Goal: Information Seeking & Learning: Learn about a topic

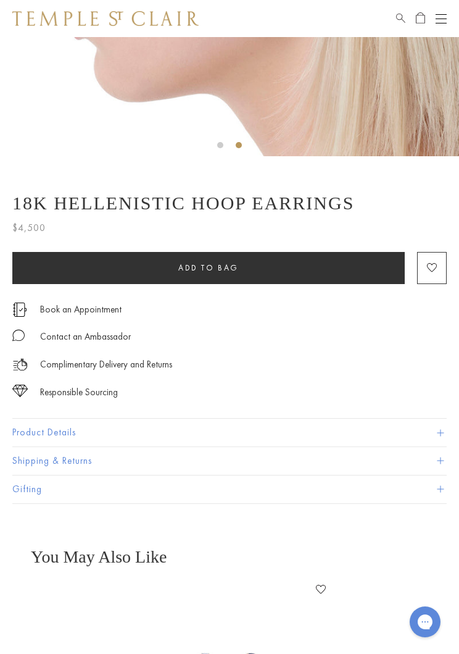
scroll to position [384, 0]
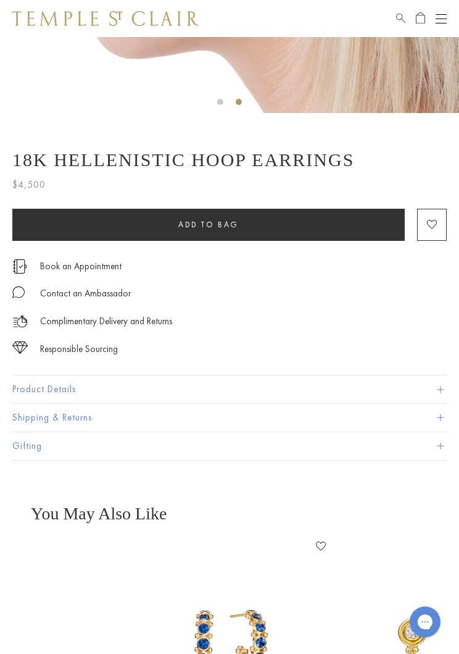
click at [409, 401] on button "Product Details" at bounding box center [229, 389] width 435 height 28
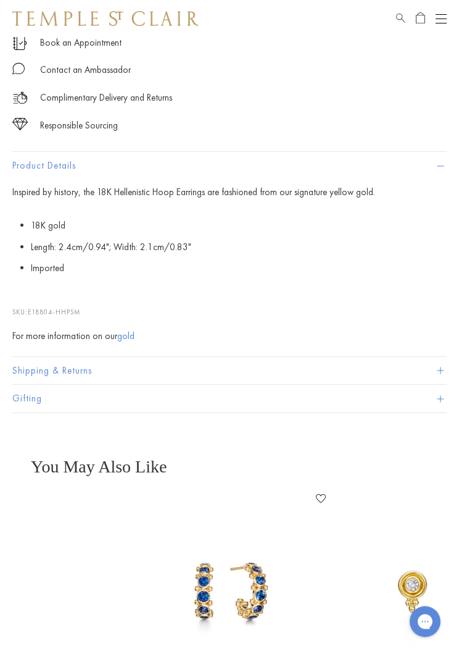
scroll to position [608, 0]
click at [446, 367] on button "Shipping & Returns" at bounding box center [229, 370] width 435 height 28
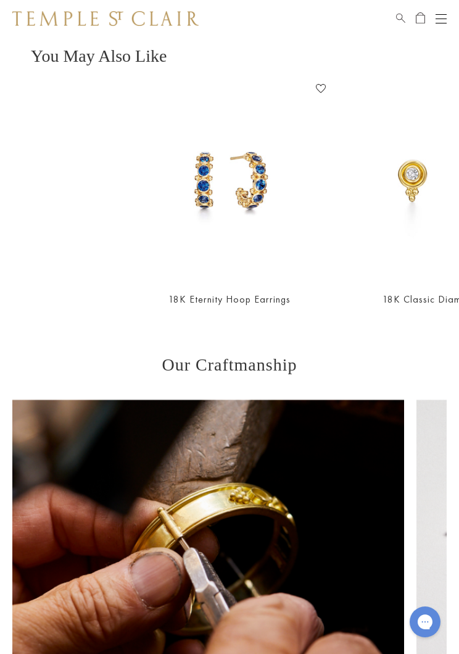
scroll to position [627, 0]
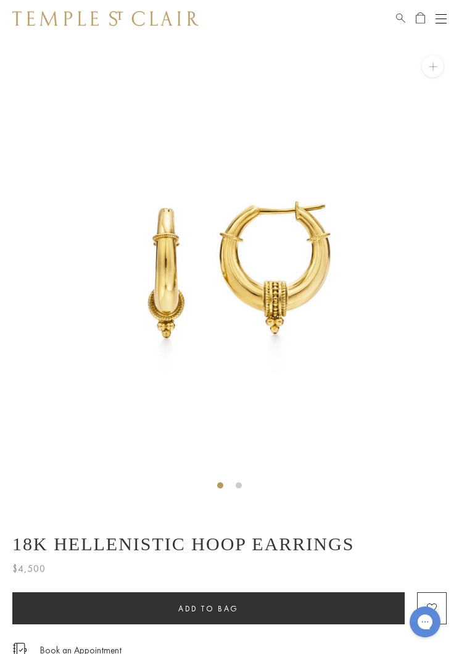
click at [436, 20] on button "Open navigation" at bounding box center [441, 18] width 11 height 15
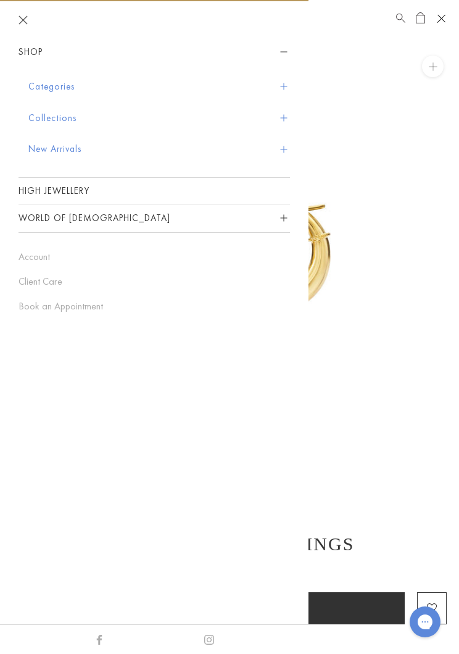
click at [38, 225] on button "World of [DEMOGRAPHIC_DATA]" at bounding box center [155, 218] width 272 height 28
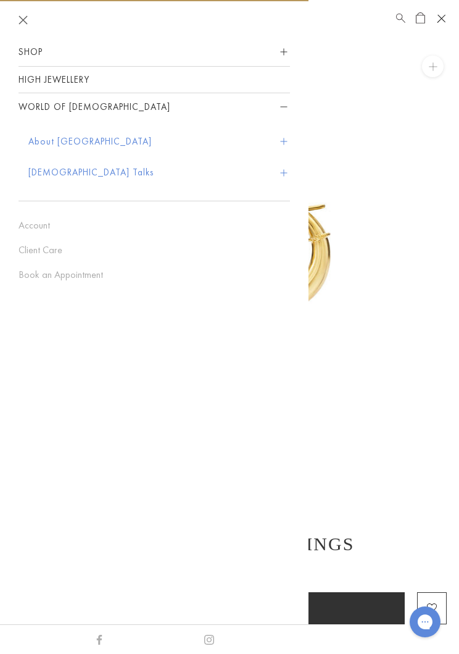
click at [53, 144] on button "About [GEOGRAPHIC_DATA]" at bounding box center [159, 141] width 262 height 31
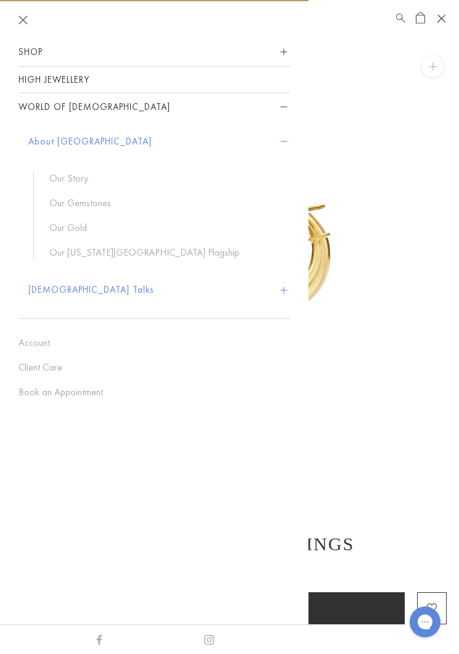
click at [59, 181] on link "Our Story" at bounding box center [163, 179] width 228 height 14
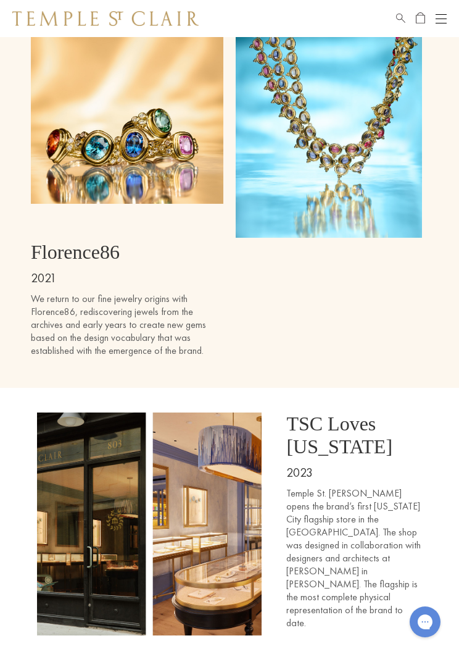
scroll to position [5045, 0]
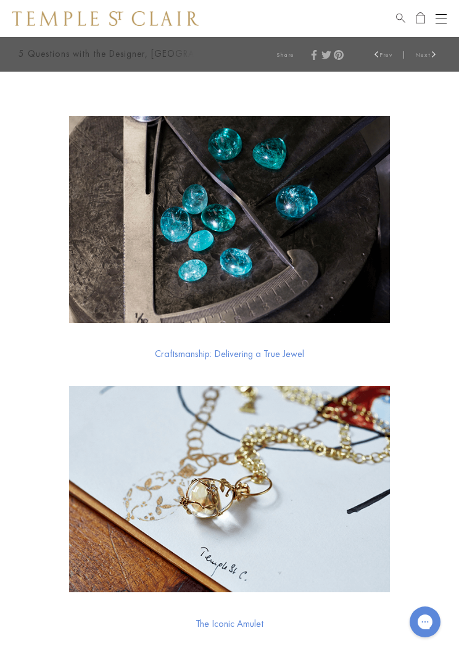
scroll to position [5012, 0]
